Goal: Information Seeking & Learning: Learn about a topic

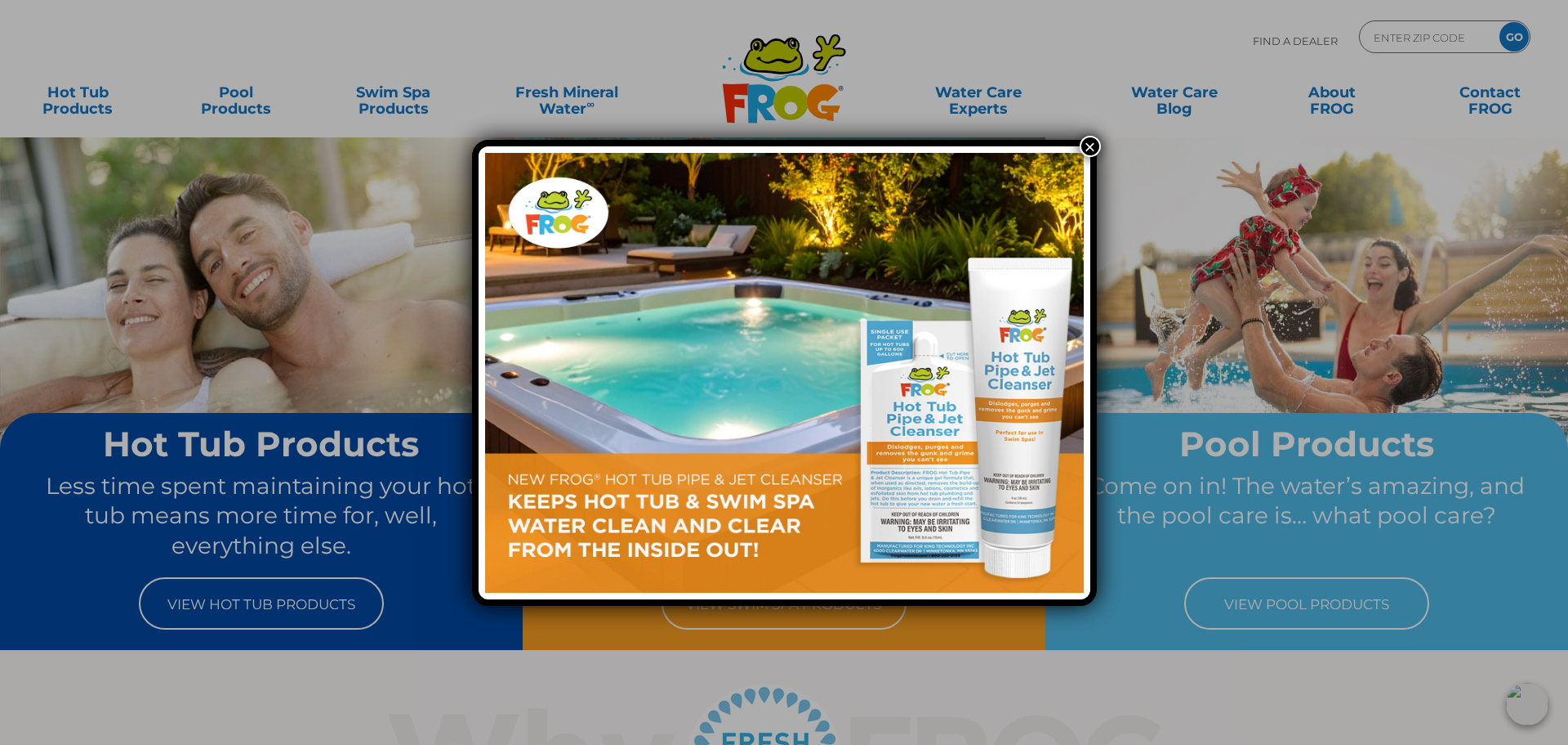
click at [1093, 143] on button "×" at bounding box center [1090, 145] width 21 height 21
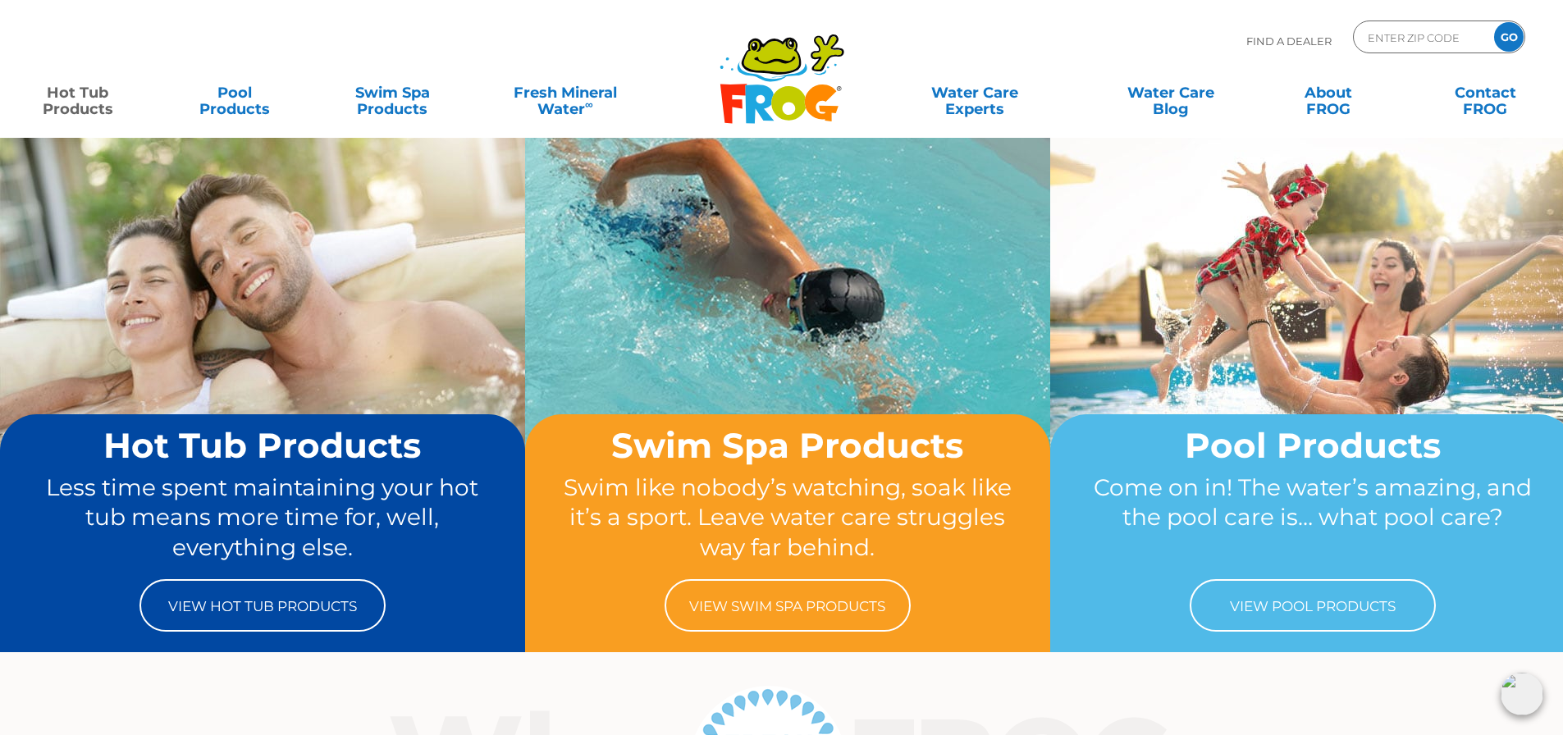
click at [45, 104] on link "Hot Tub Products" at bounding box center [77, 92] width 122 height 33
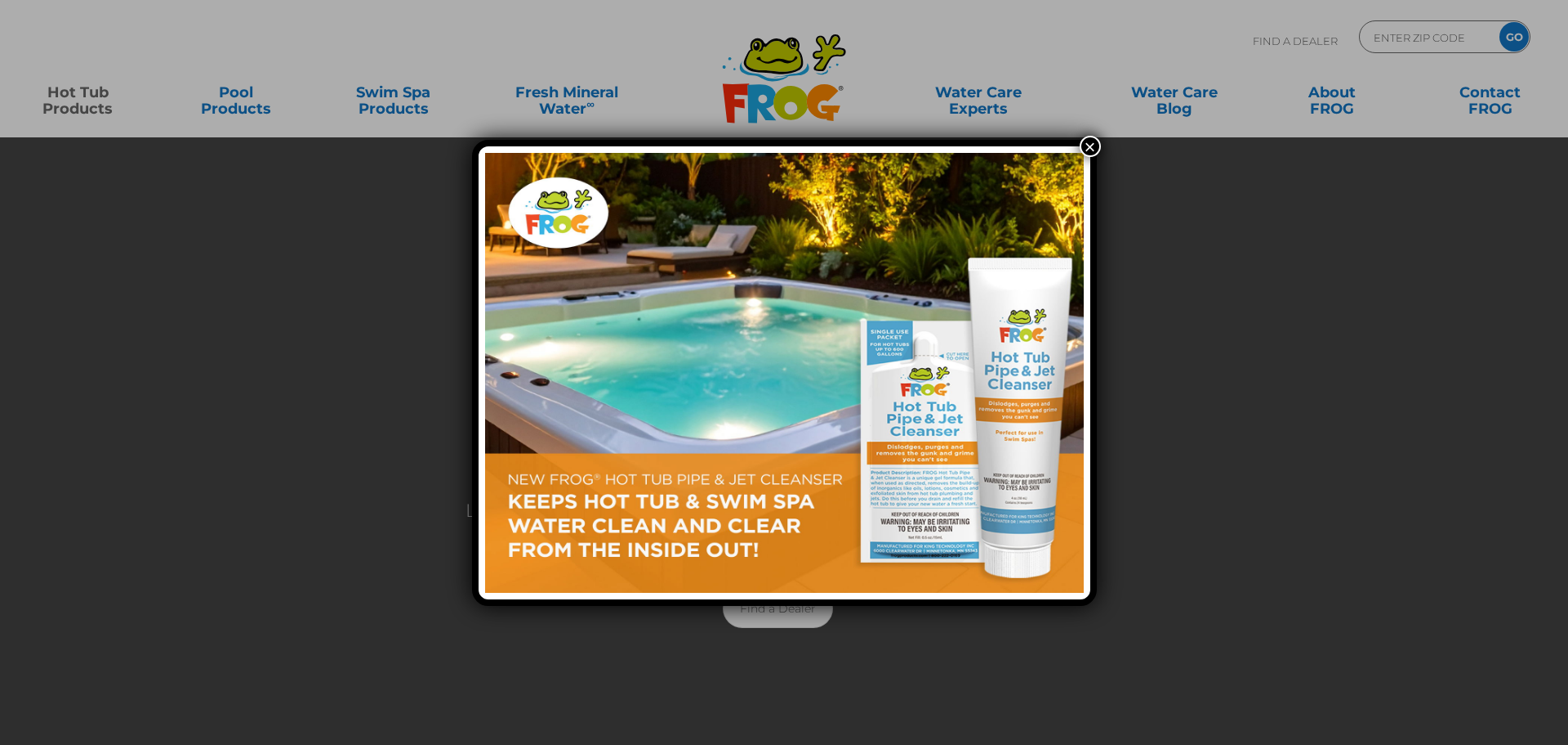
click at [1090, 140] on button "×" at bounding box center [1090, 145] width 21 height 21
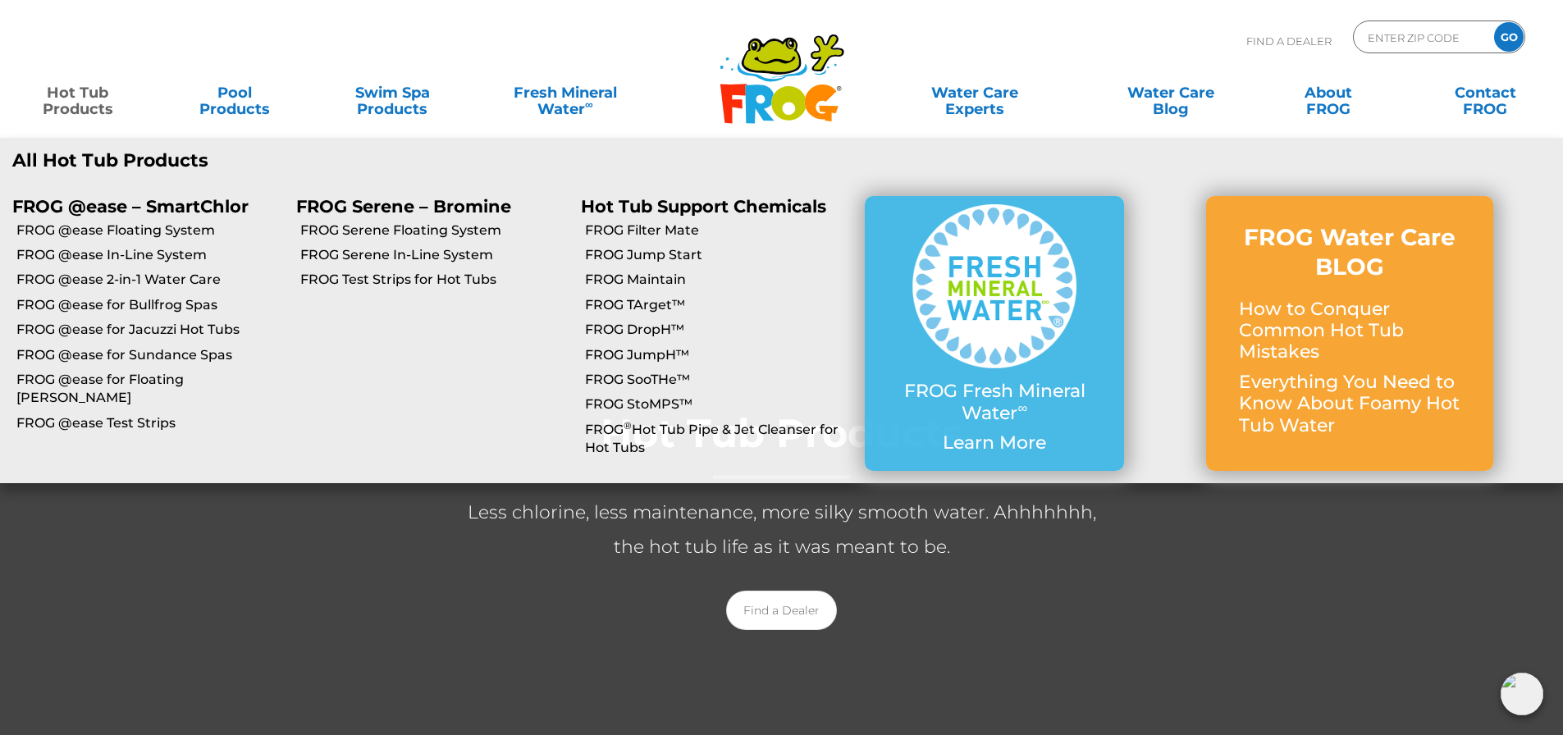
click at [98, 107] on link "Hot Tub Products" at bounding box center [77, 92] width 122 height 33
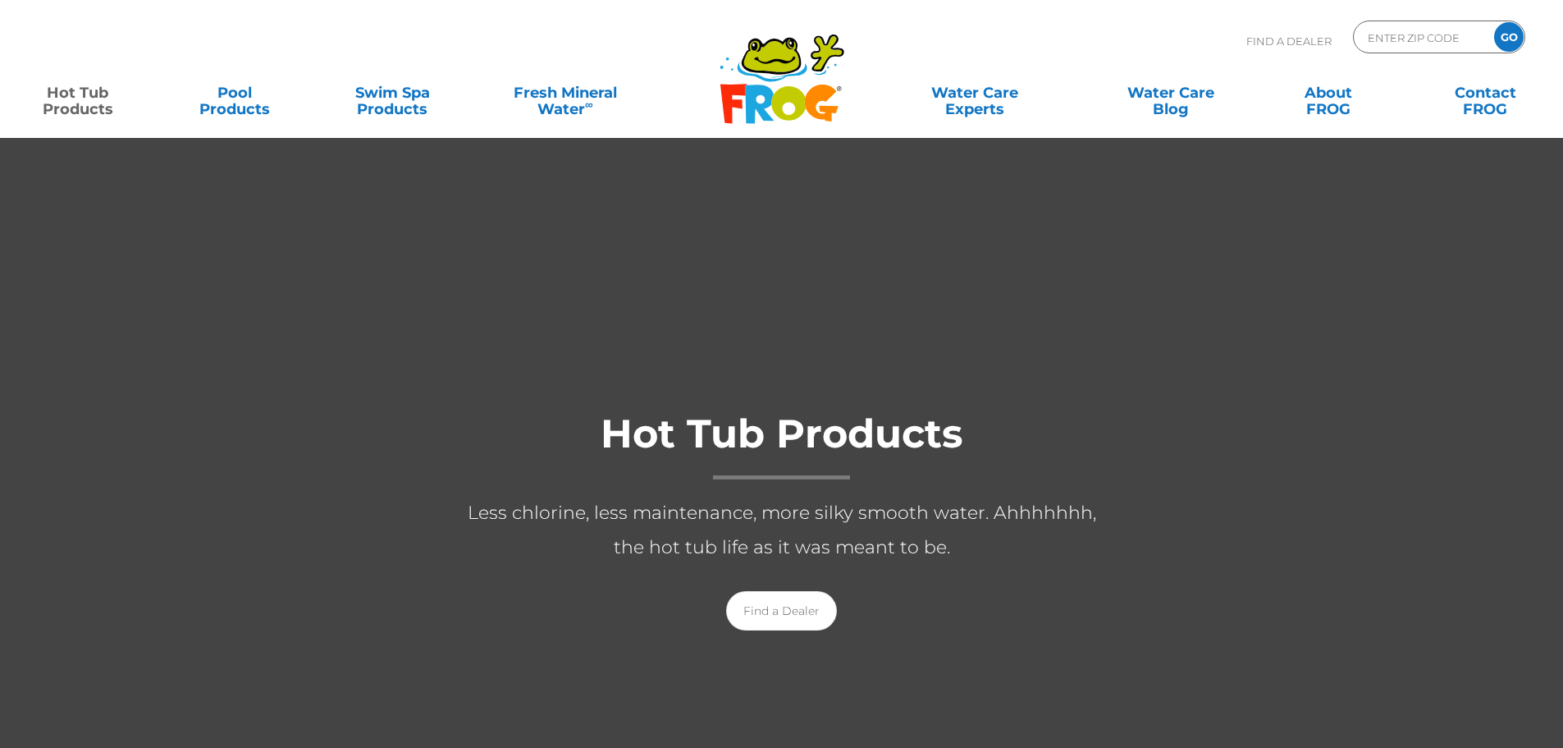
drag, startPoint x: 0, startPoint y: 0, endPoint x: 98, endPoint y: 107, distance: 145.8
click at [98, 107] on link "Hot Tub Products" at bounding box center [77, 92] width 122 height 33
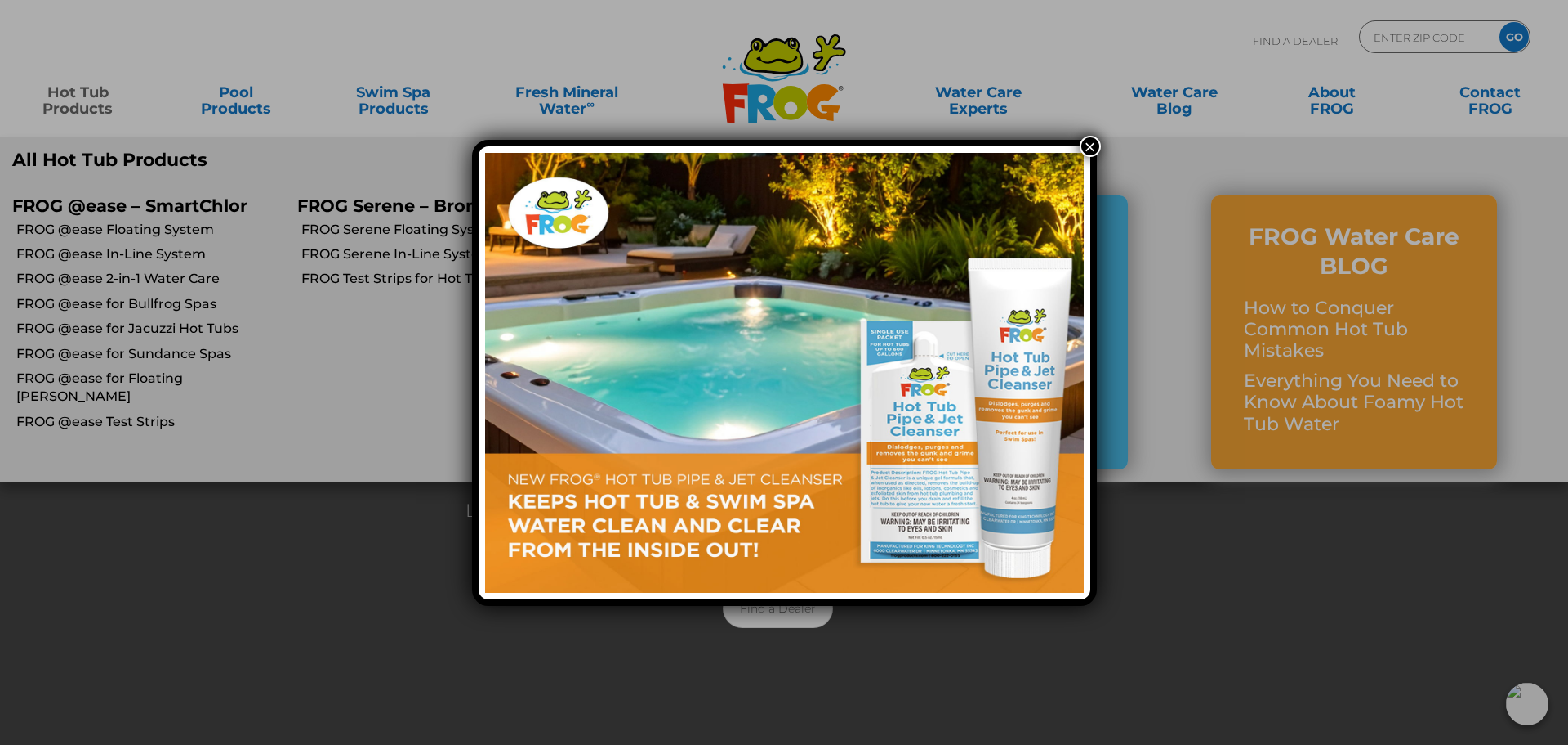
click at [1089, 145] on button "×" at bounding box center [1090, 145] width 21 height 21
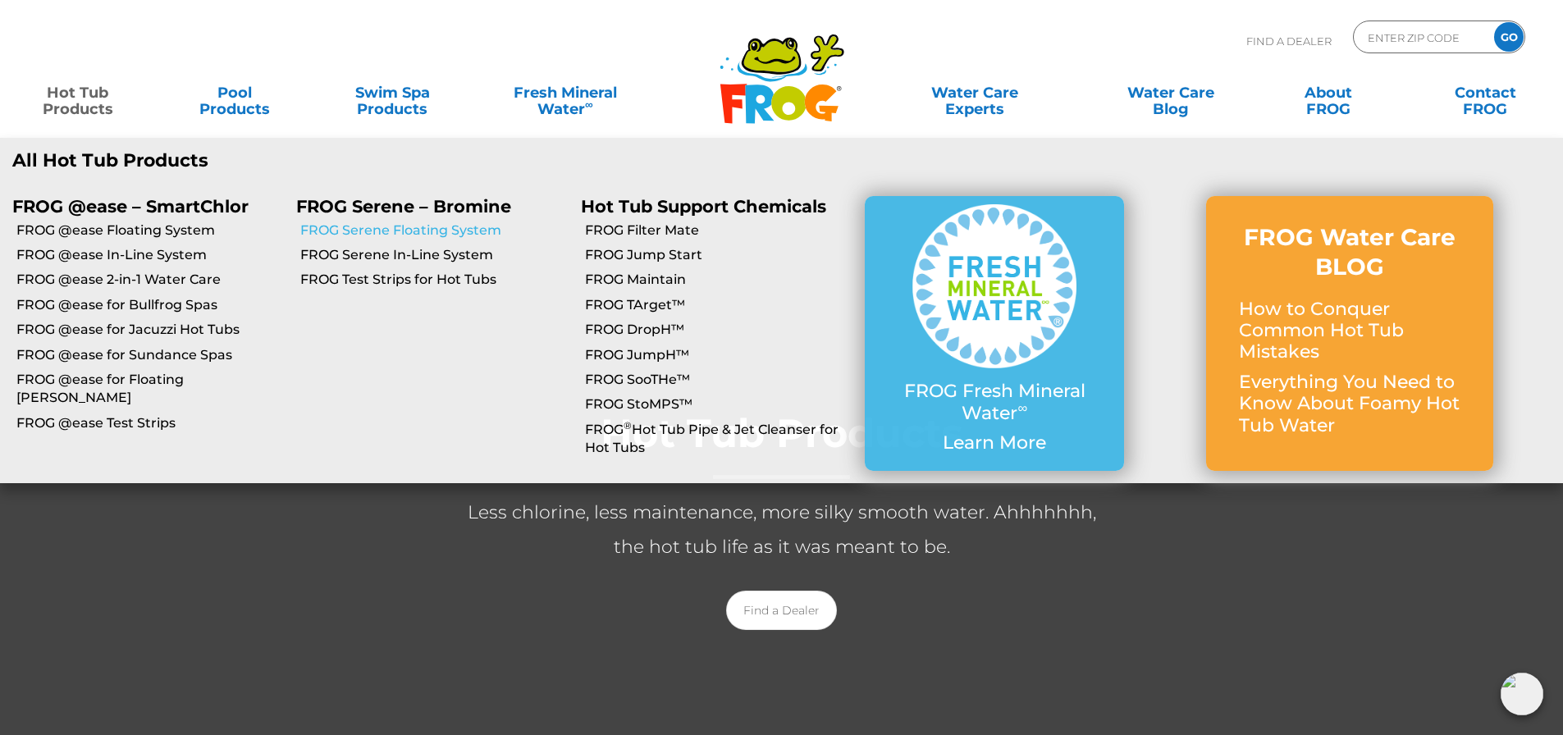
click at [427, 231] on link "FROG Serene Floating System" at bounding box center [433, 231] width 267 height 18
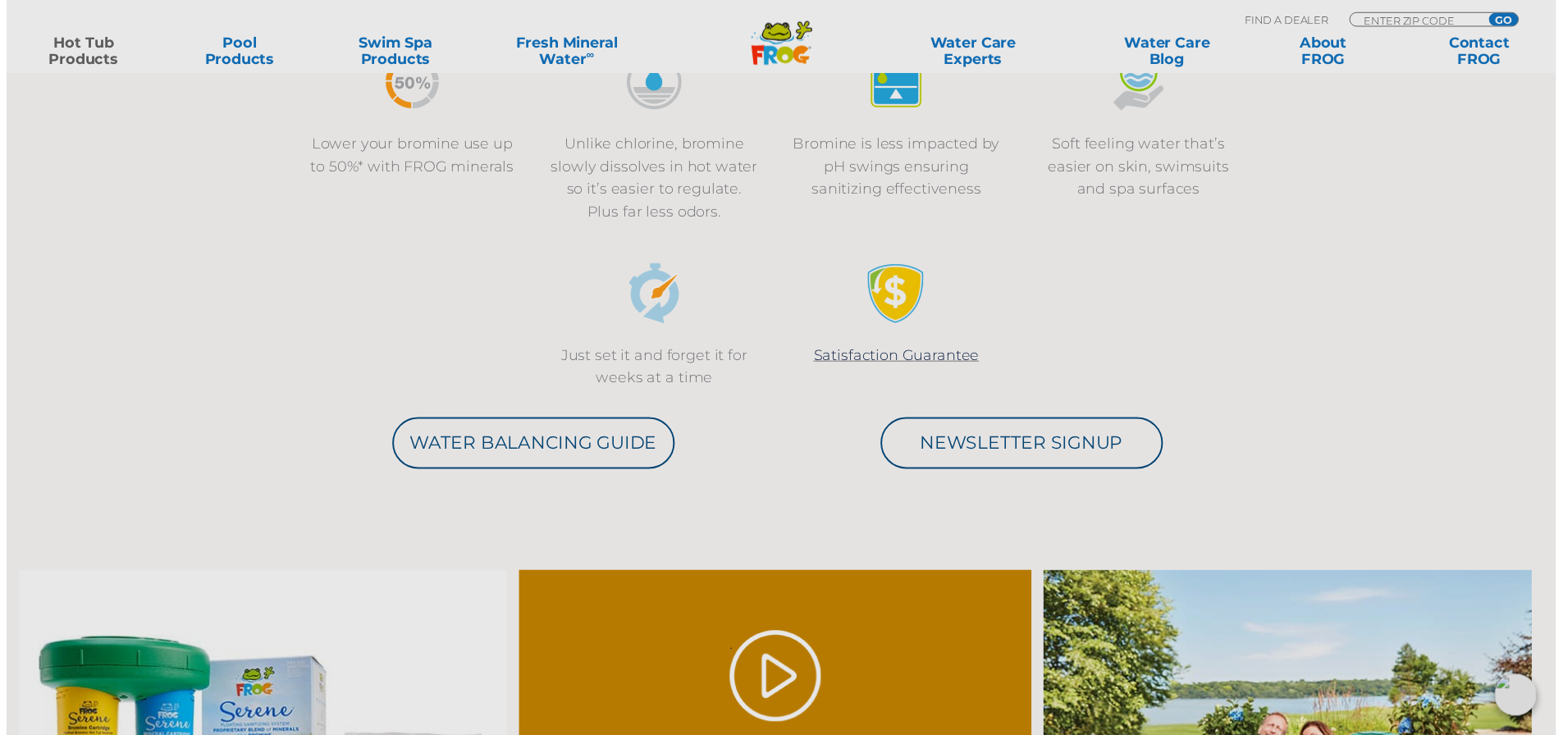
scroll to position [656, 0]
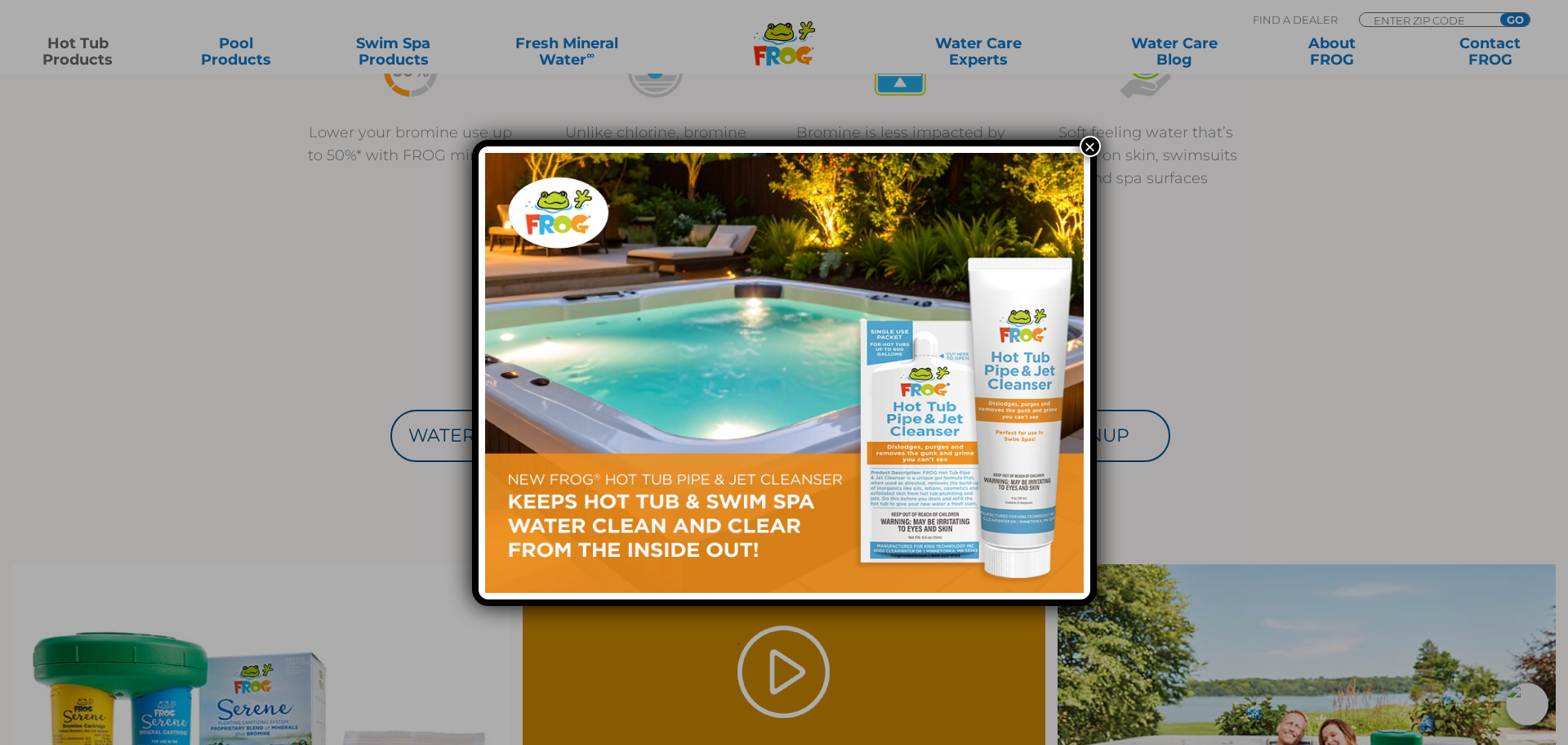
click at [1099, 144] on button "×" at bounding box center [1090, 145] width 21 height 21
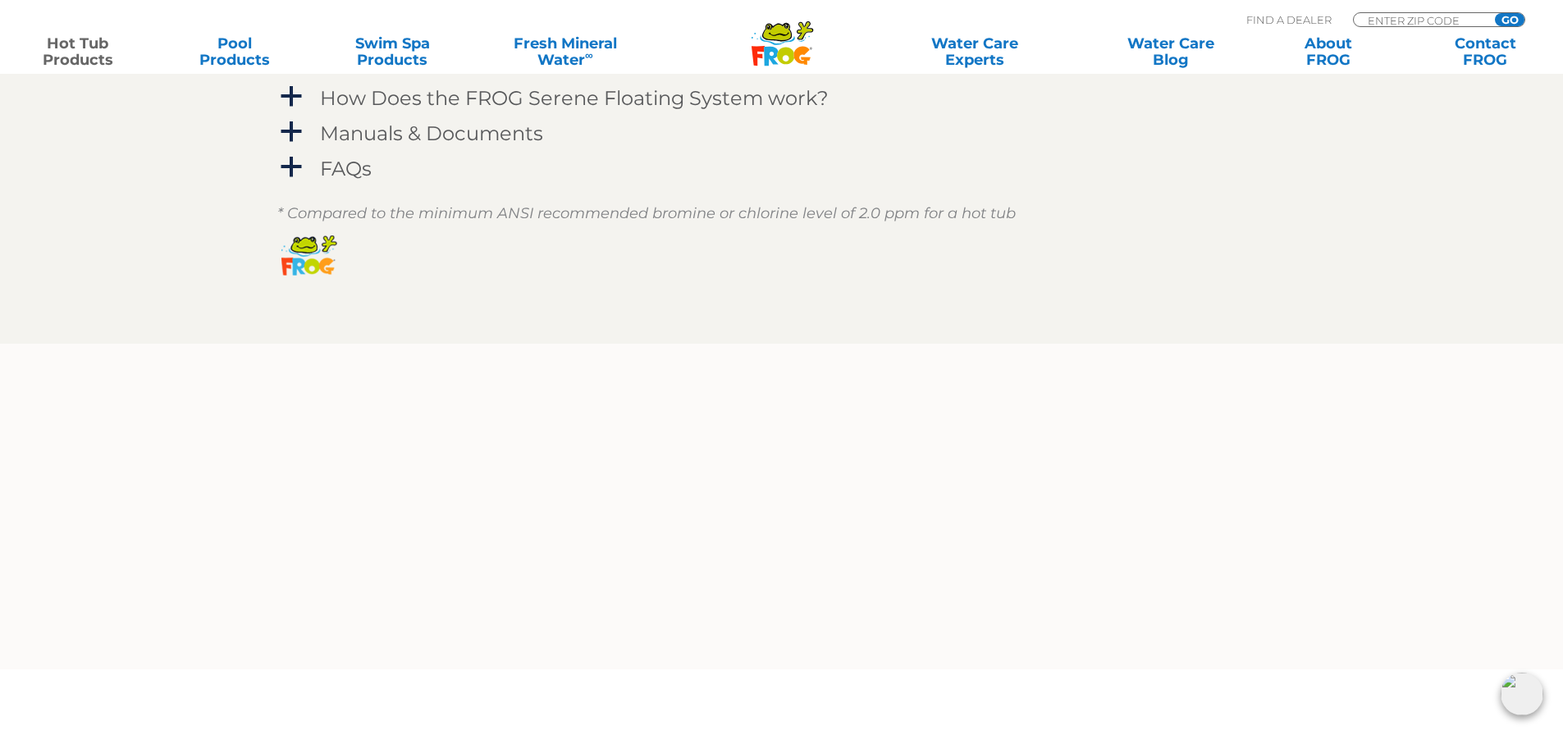
scroll to position [1559, 0]
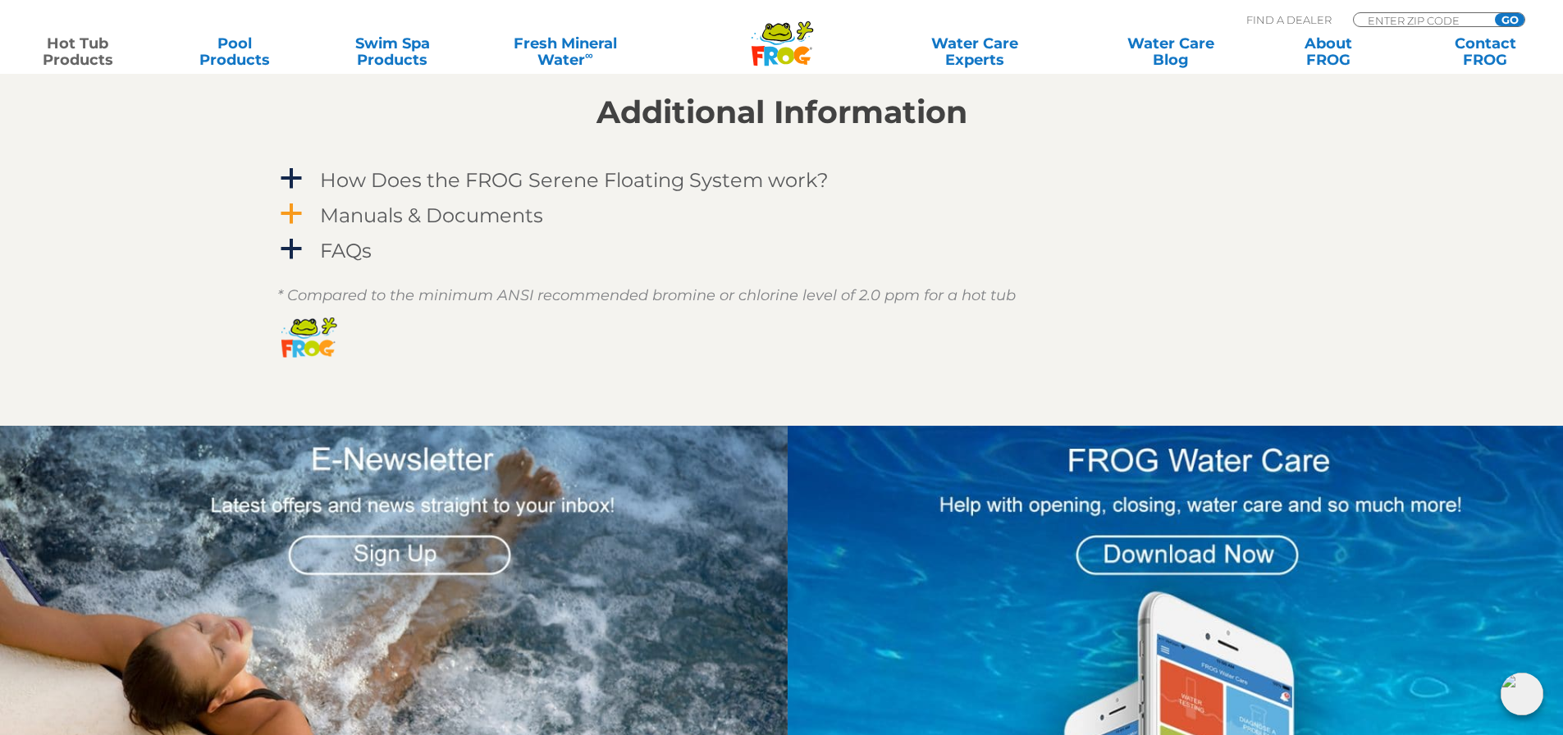
click at [285, 213] on span "a" at bounding box center [291, 214] width 25 height 25
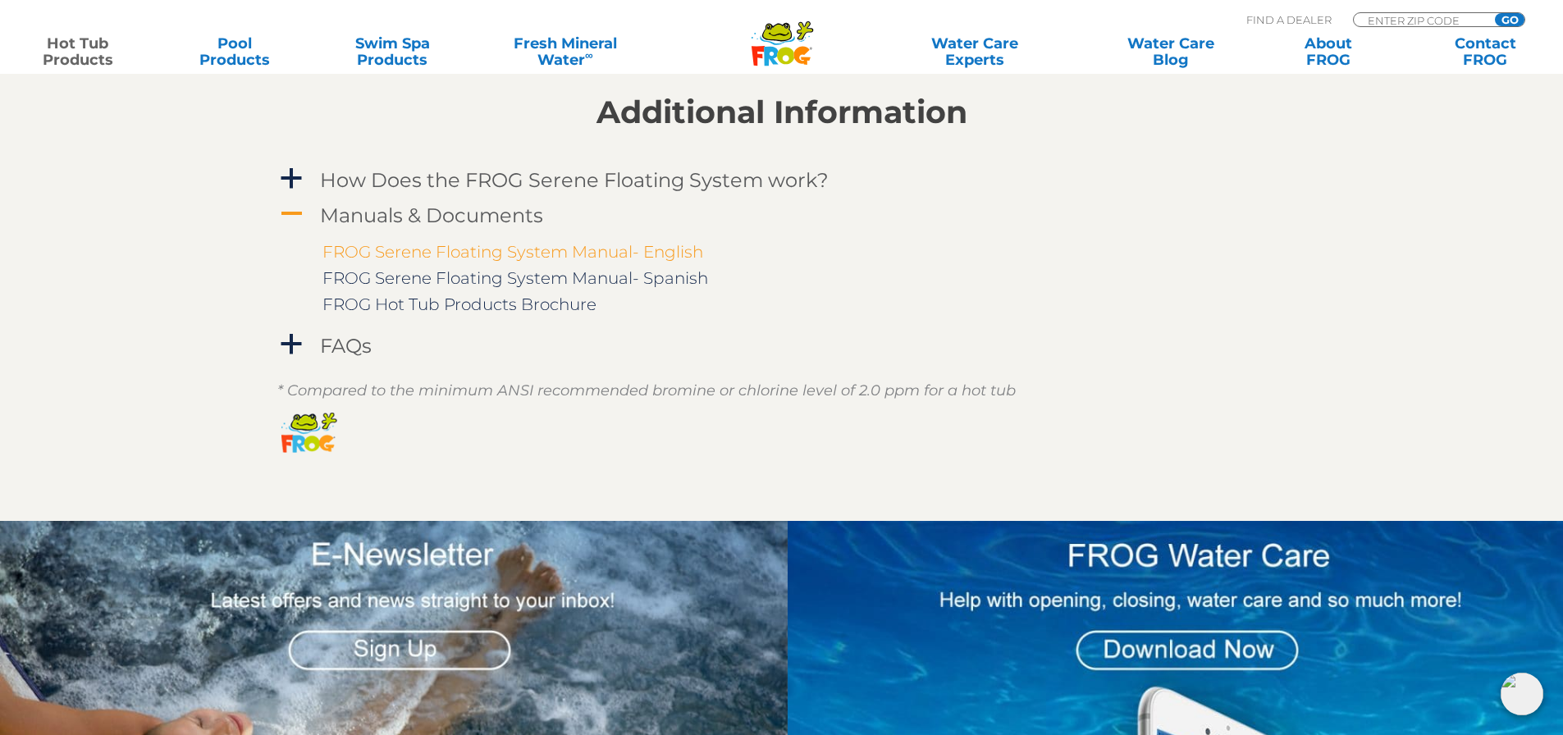
click at [401, 250] on link "FROG Serene Floating System Manual- English" at bounding box center [512, 252] width 381 height 20
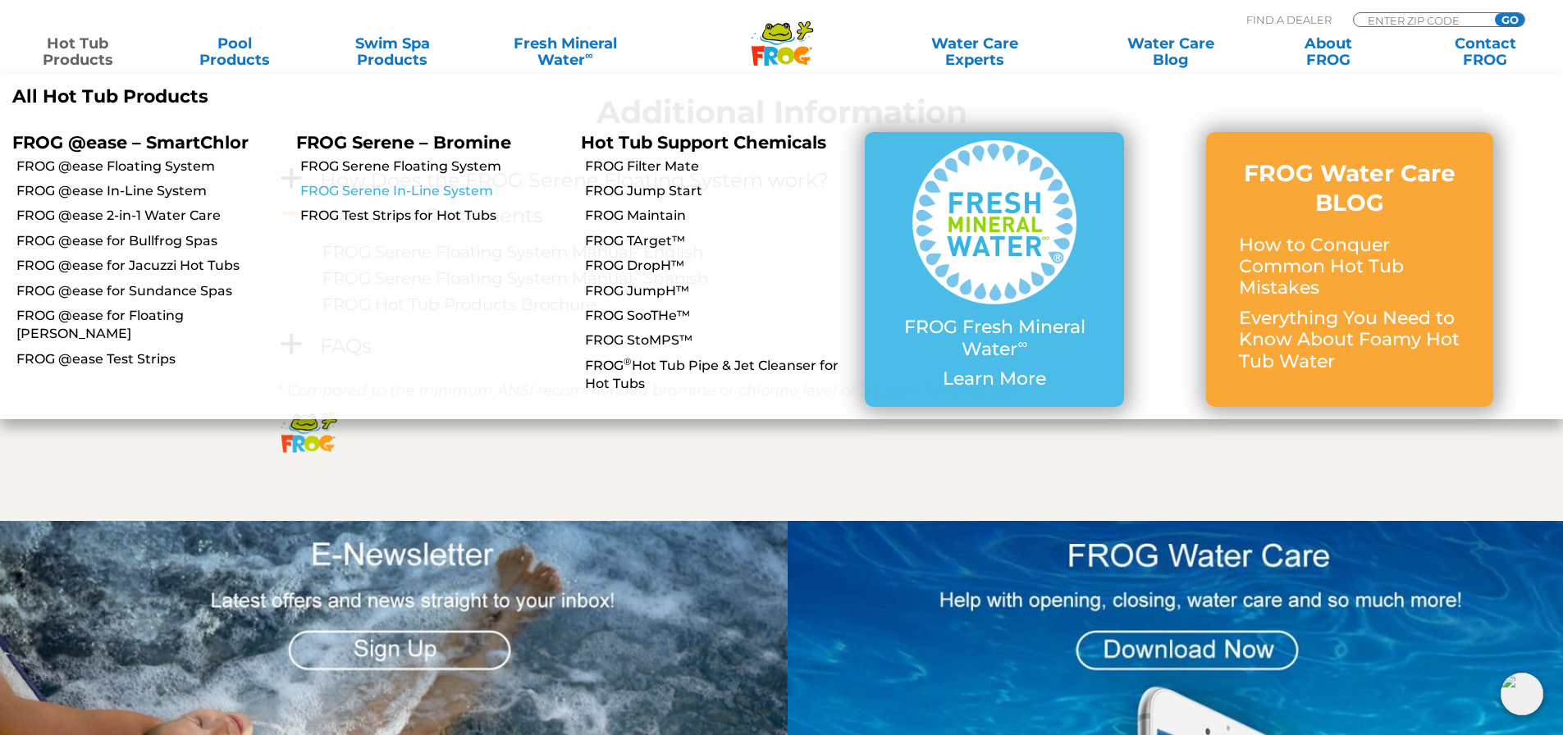
click at [433, 195] on link "FROG Serene In-Line System" at bounding box center [433, 191] width 267 height 18
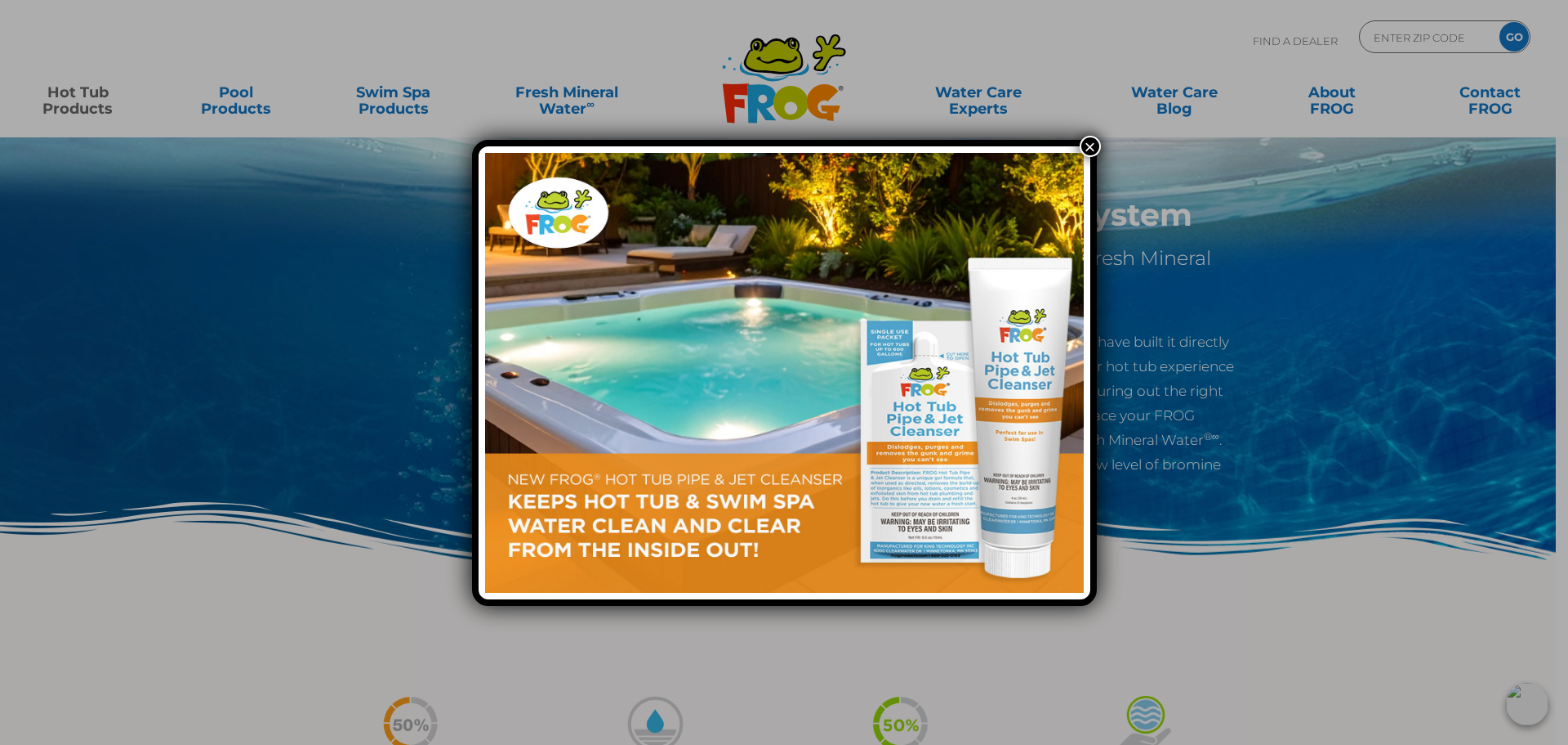
click at [1092, 144] on button "×" at bounding box center [1090, 145] width 21 height 21
